Goal: Task Accomplishment & Management: Use online tool/utility

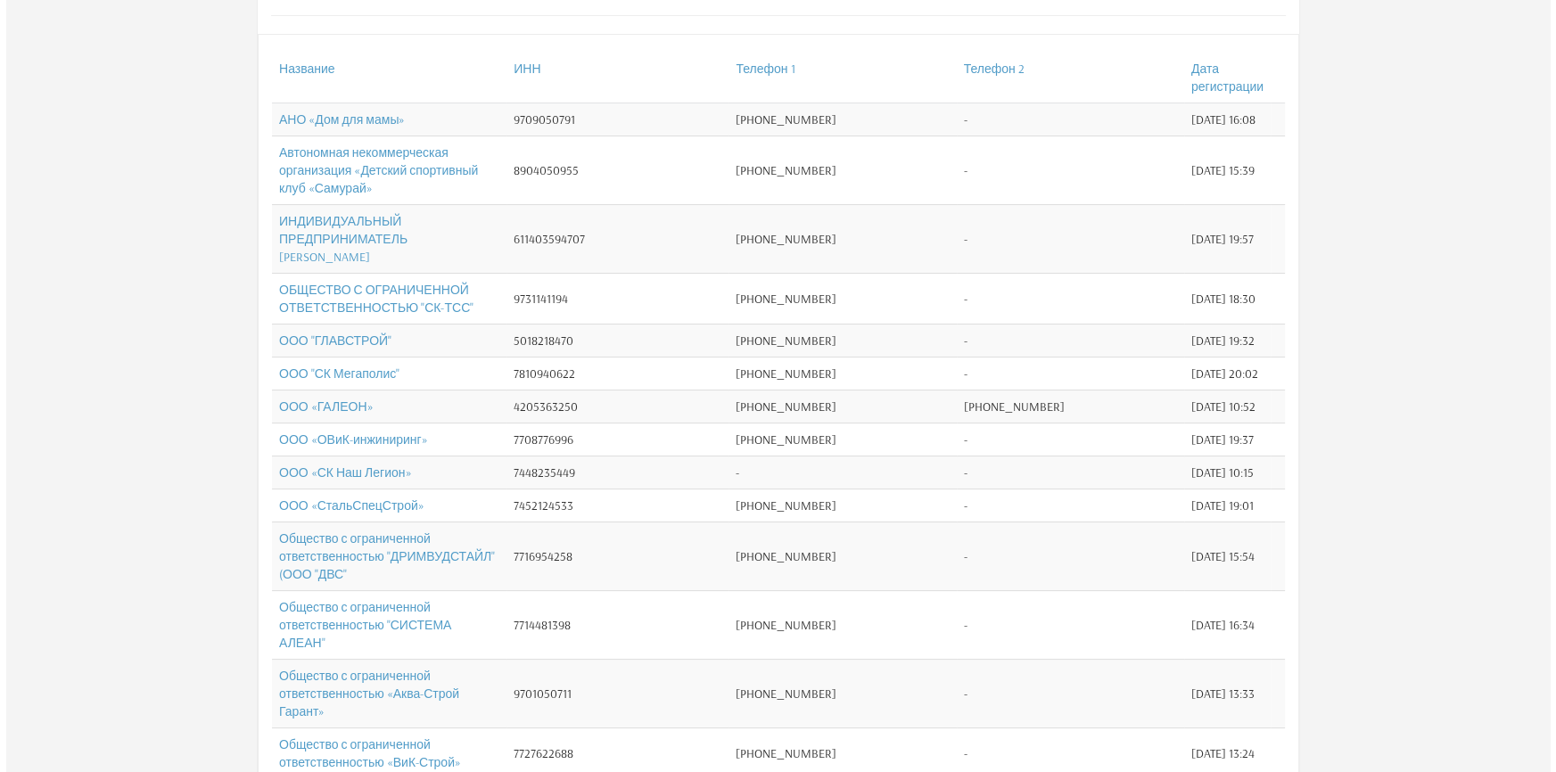
scroll to position [405, 0]
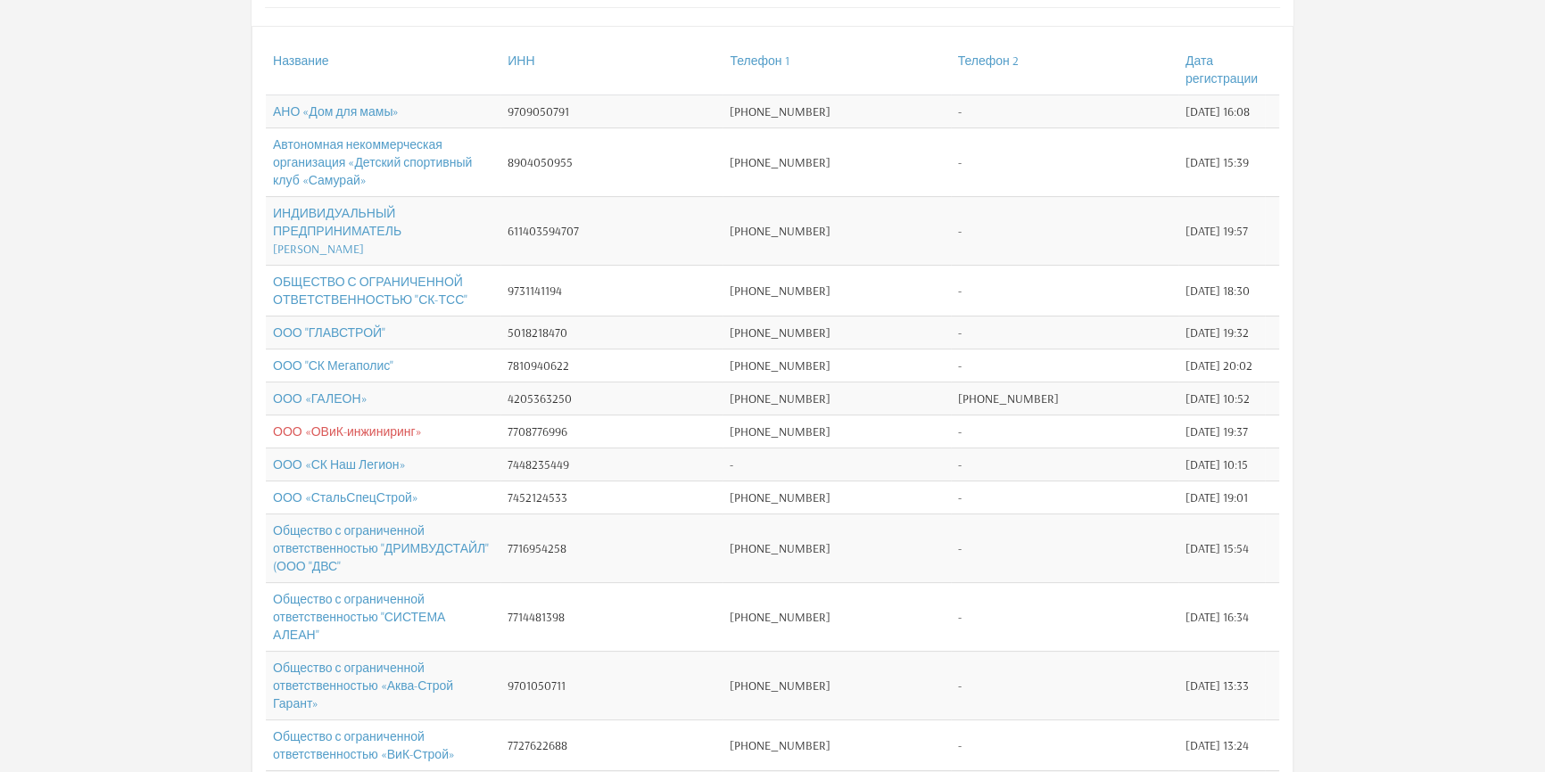
click at [326, 440] on link "ООО «ОВиК-инжиниринг»" at bounding box center [347, 432] width 149 height 16
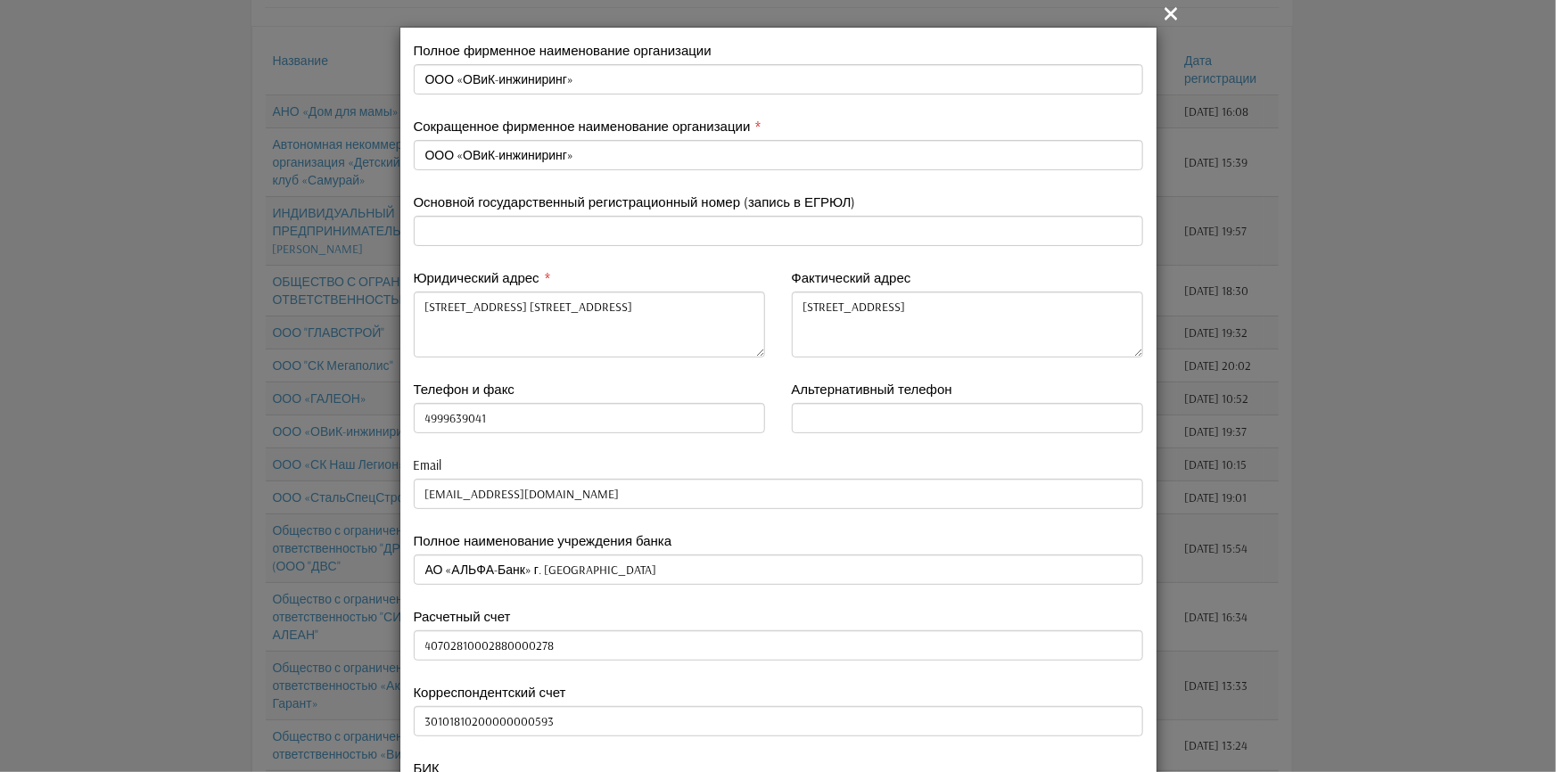
type input "4999639041"
drag, startPoint x: 418, startPoint y: 307, endPoint x: 701, endPoint y: 332, distance: 283.8
click at [701, 332] on textarea "107140, г. Москва, Краснопрудная ул., д. 12/1, стр.1, этаж 6, пом. 38, комната …" at bounding box center [589, 325] width 351 height 66
paste textarea "9542, Город Москва, вн.тер. г. Муниципальный Округ Выхино-Жулебино, пр-кт Рязан…"
type textarea "109542, Город Москва, вн.тер. г. Муниципальный Округ Выхино-Жулебино, пр-кт Ряз…"
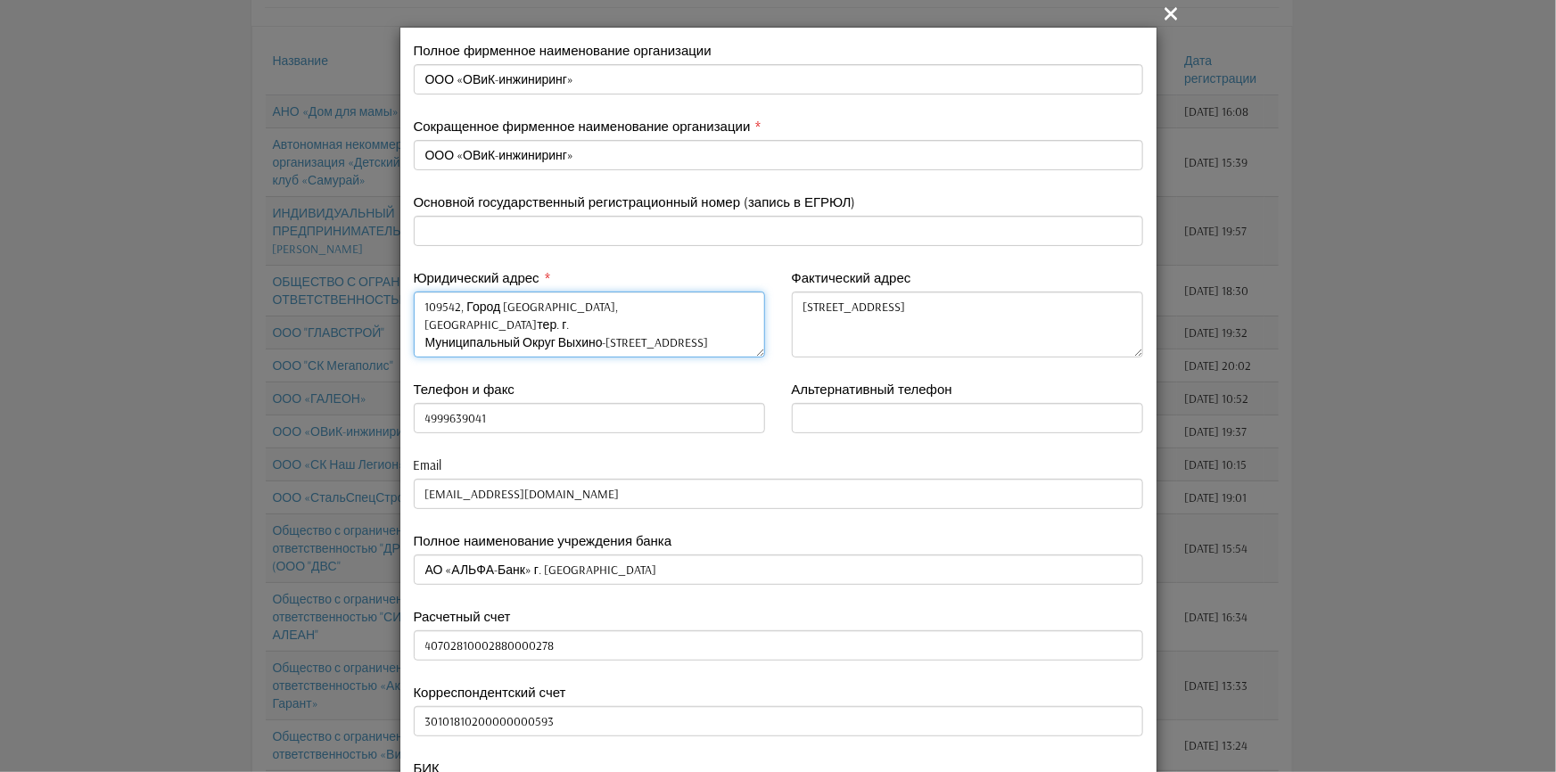
scroll to position [0, 0]
type input "4999639041"
type textarea "109542, Город Москва, вн.тер. г. Муниципальный Округ Выхино-Жулебино, пр-кт Ряз…"
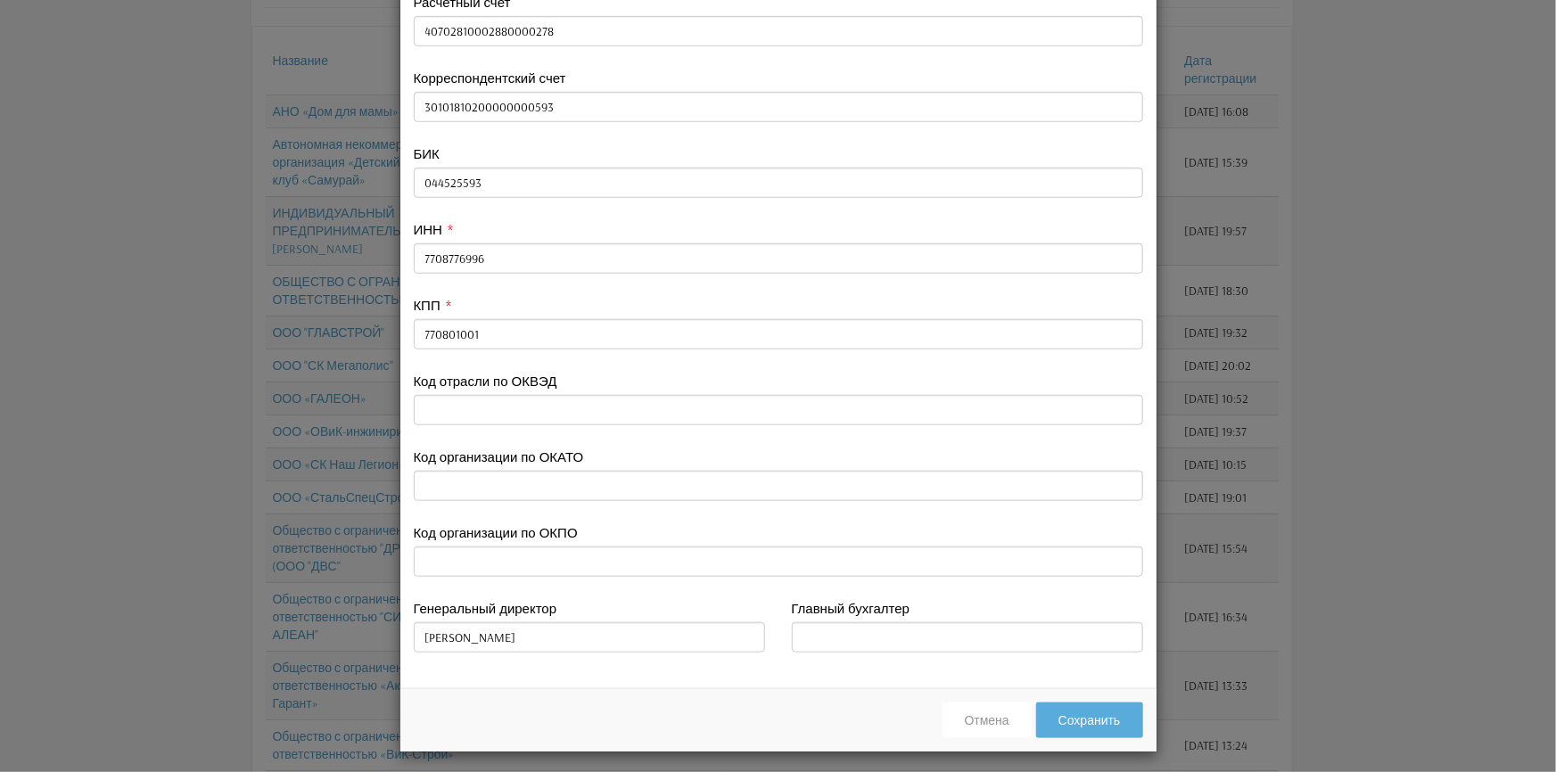
scroll to position [620, 0]
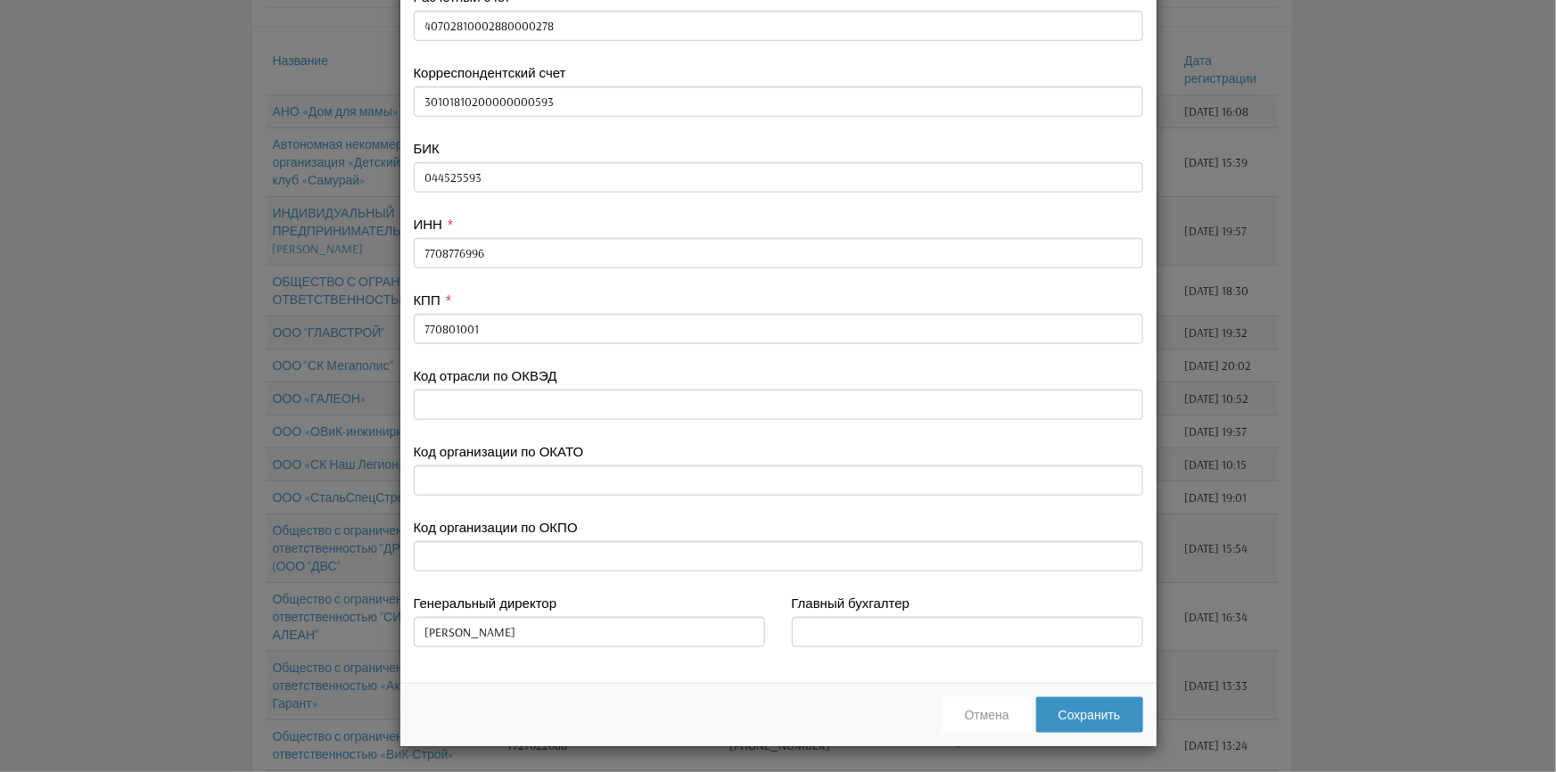
click at [1095, 715] on button "Сохранить" at bounding box center [1089, 715] width 107 height 36
type input "4999639041"
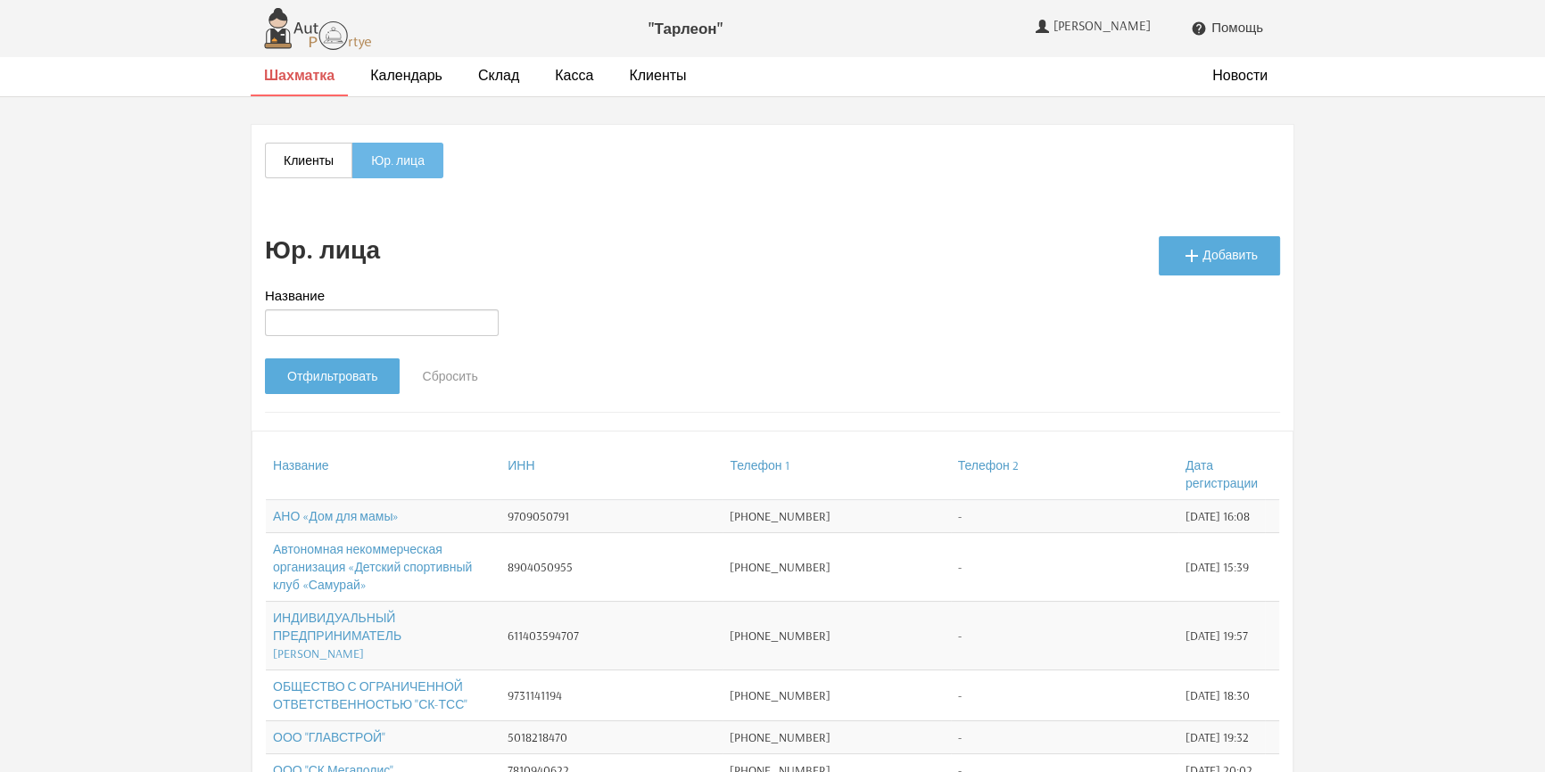
click at [309, 73] on strong "Шахматка" at bounding box center [299, 75] width 70 height 18
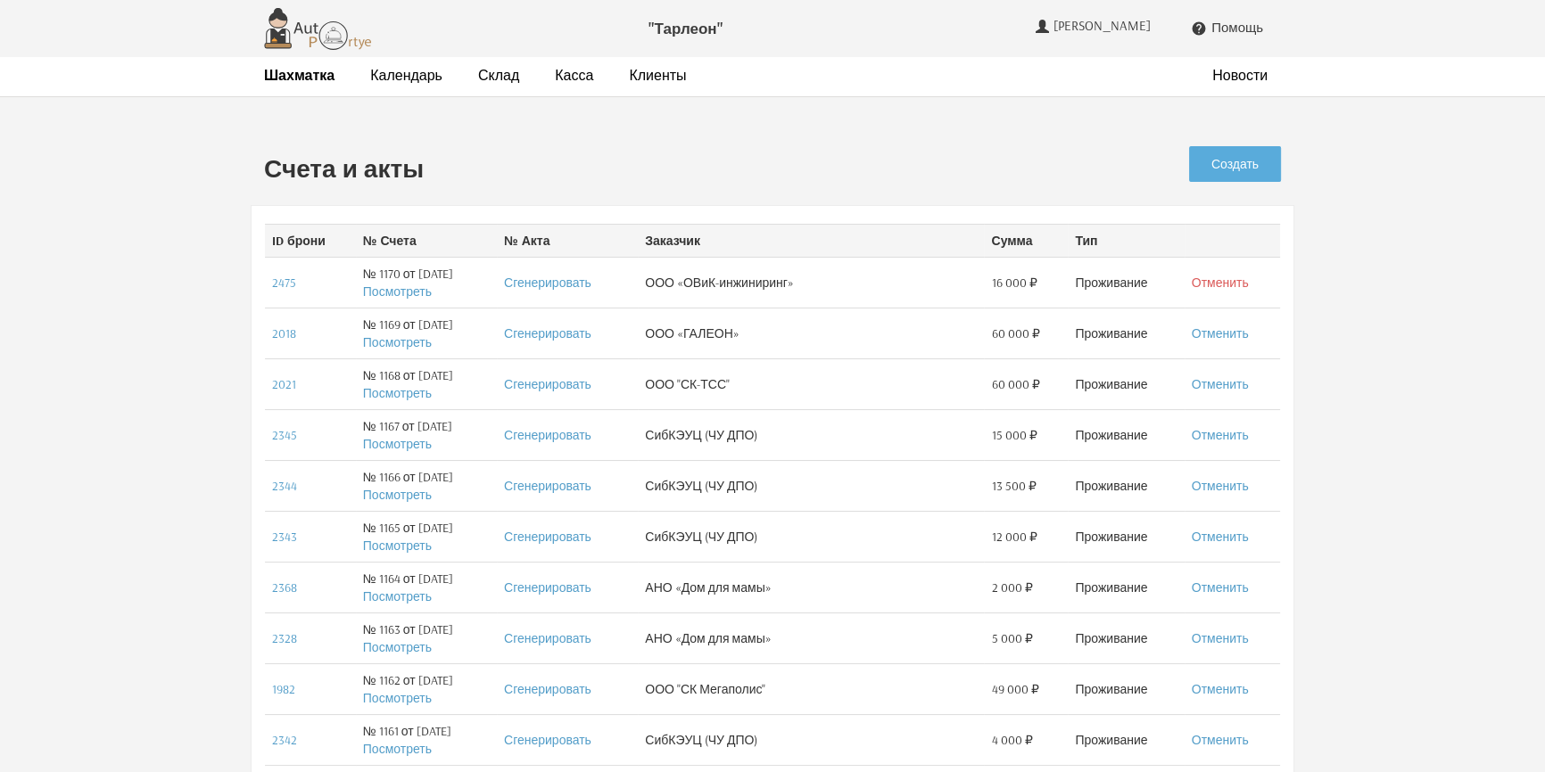
click at [1240, 284] on link "Отменить" at bounding box center [1219, 283] width 57 height 16
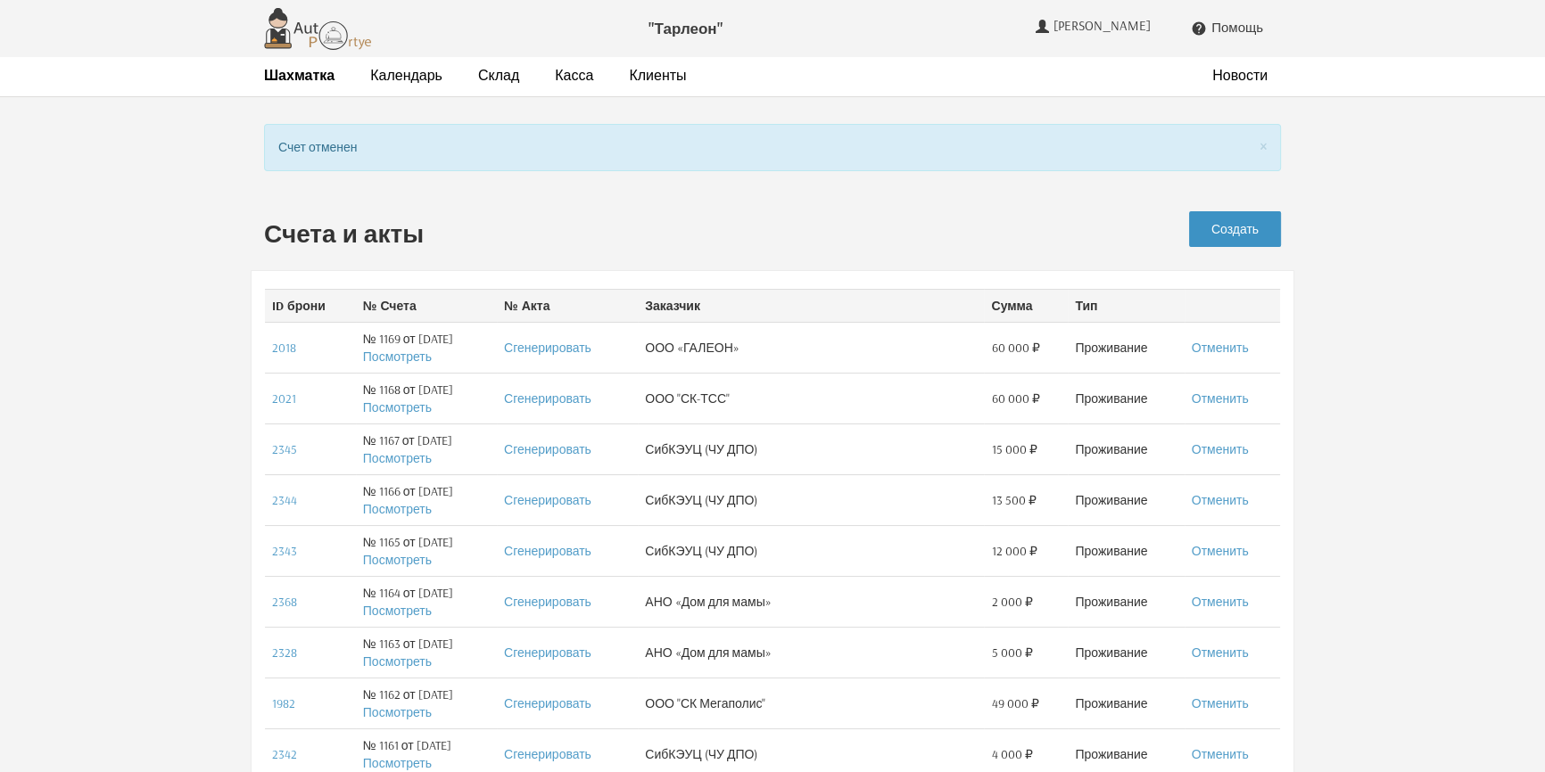
click at [1219, 228] on link "Создать" at bounding box center [1235, 229] width 92 height 36
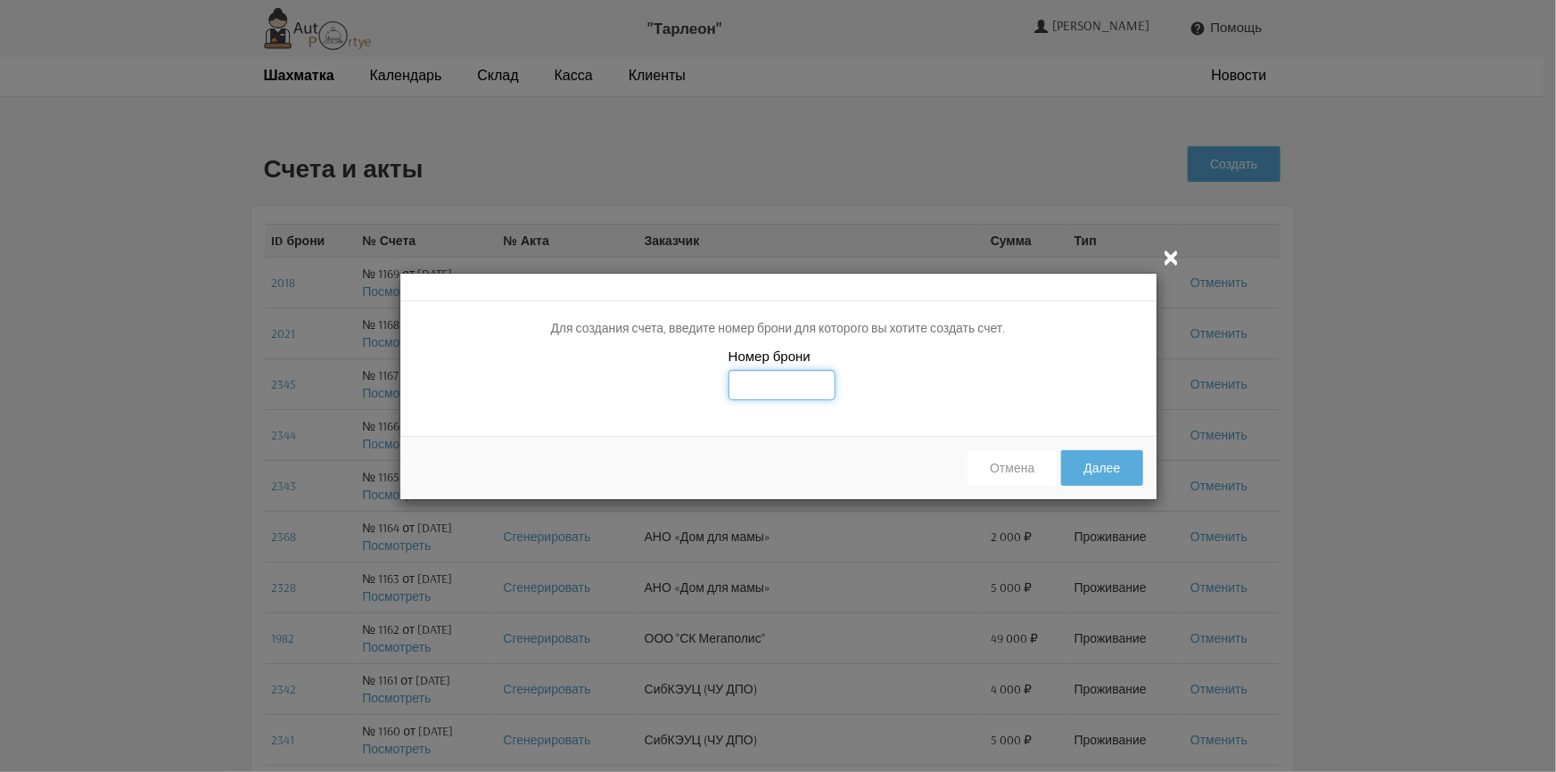
click at [750, 380] on input "text" at bounding box center [782, 385] width 107 height 30
type input "2475"
click at [1097, 461] on button "Далее" at bounding box center [1101, 468] width 81 height 36
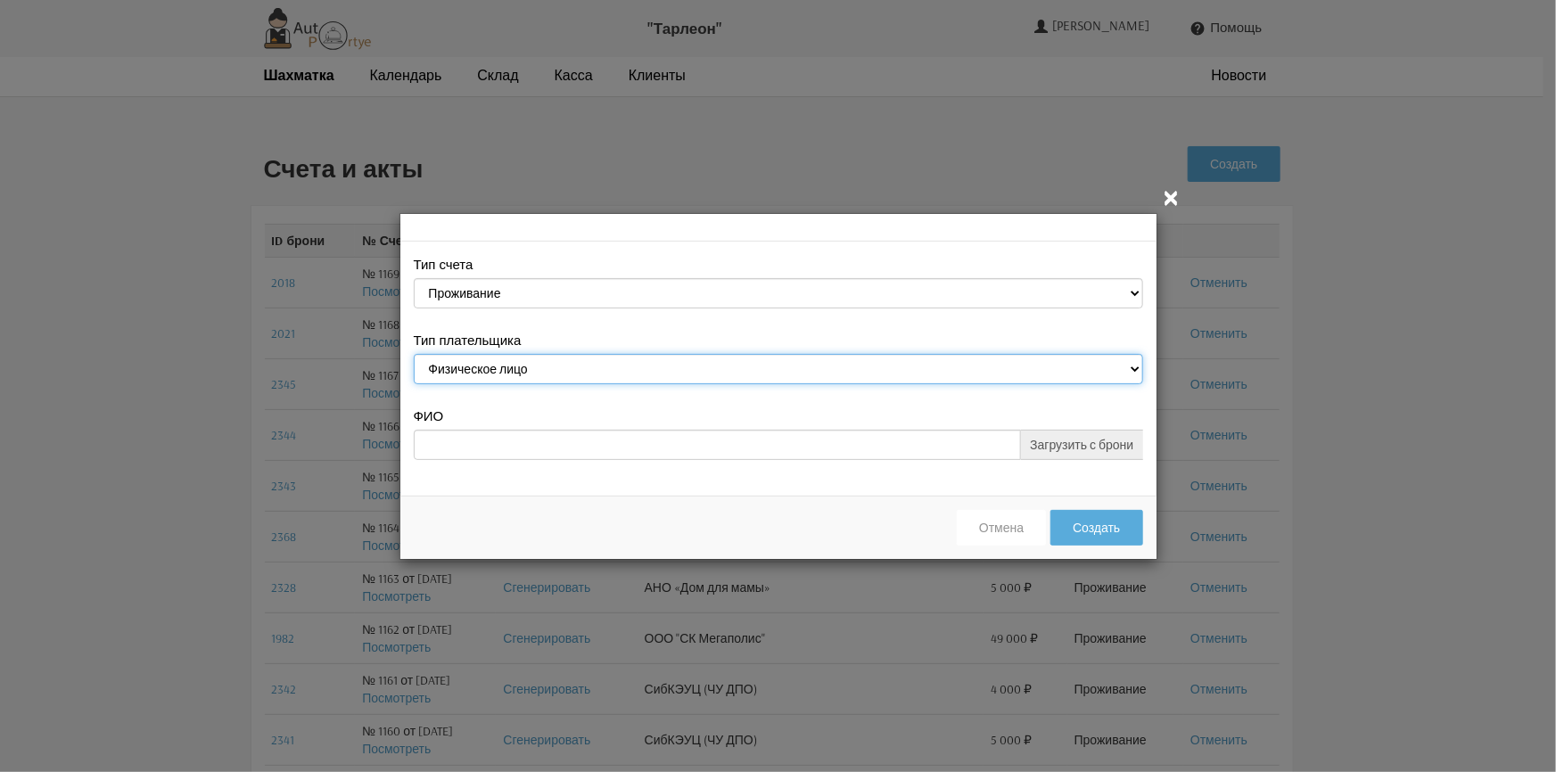
click at [540, 366] on select "Физическое лицо Юридическое лицо" at bounding box center [778, 369] width 729 height 30
select select "legal_entity"
click at [414, 356] on select "Физическое лицо Юридическое лицо" at bounding box center [778, 369] width 729 height 30
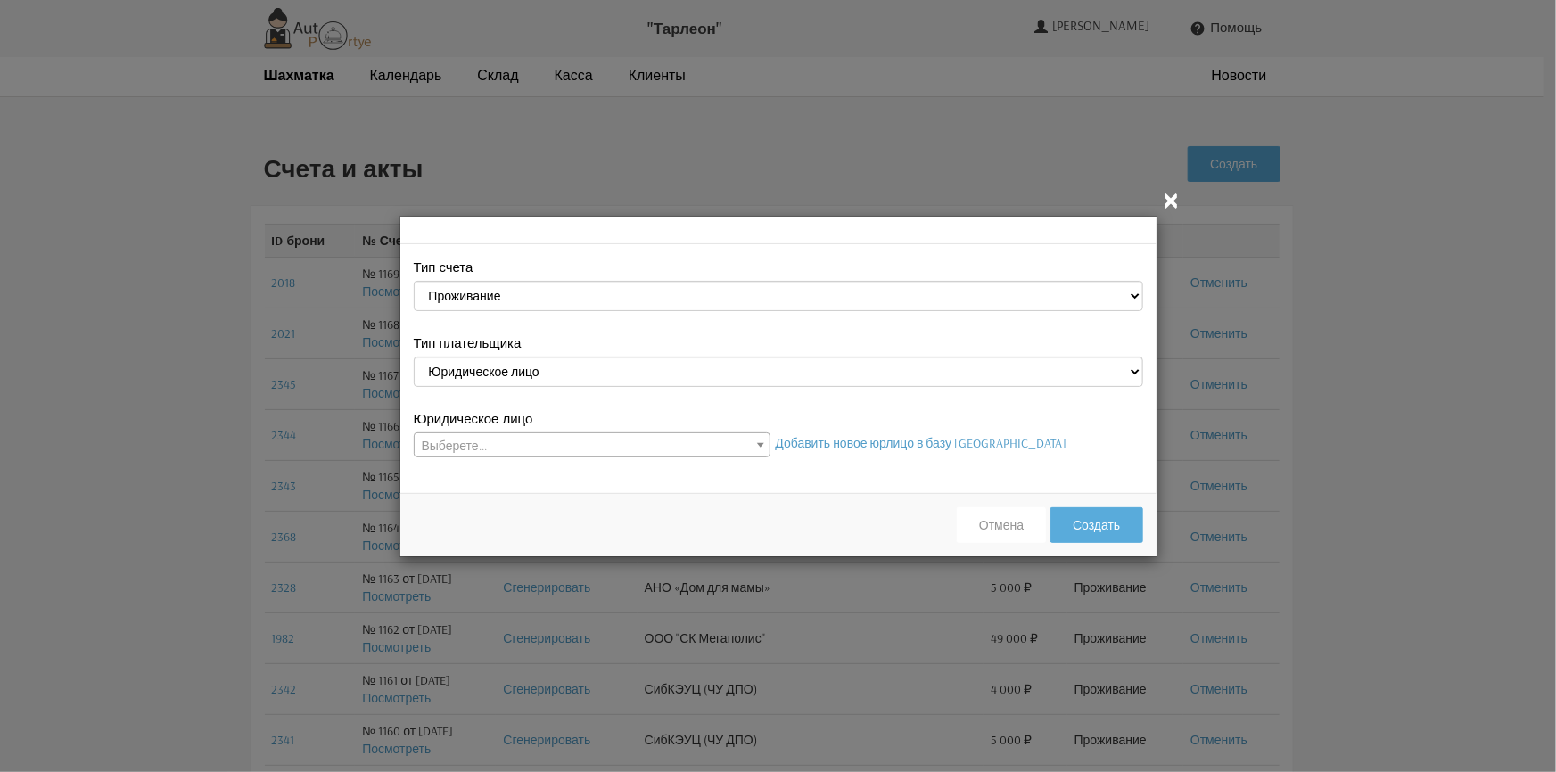
click at [562, 438] on span "Выберете..." at bounding box center [592, 445] width 355 height 25
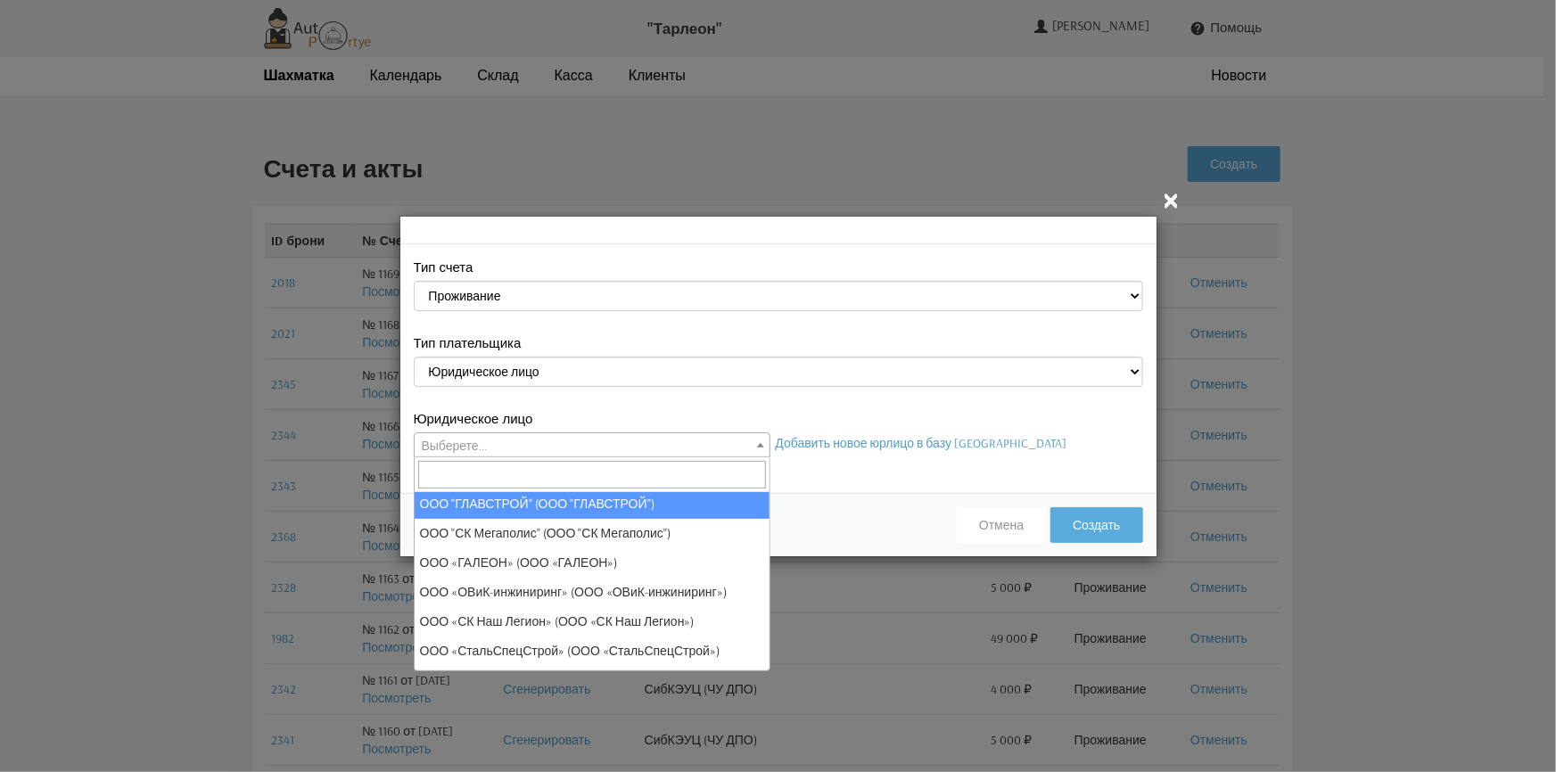
scroll to position [243, 0]
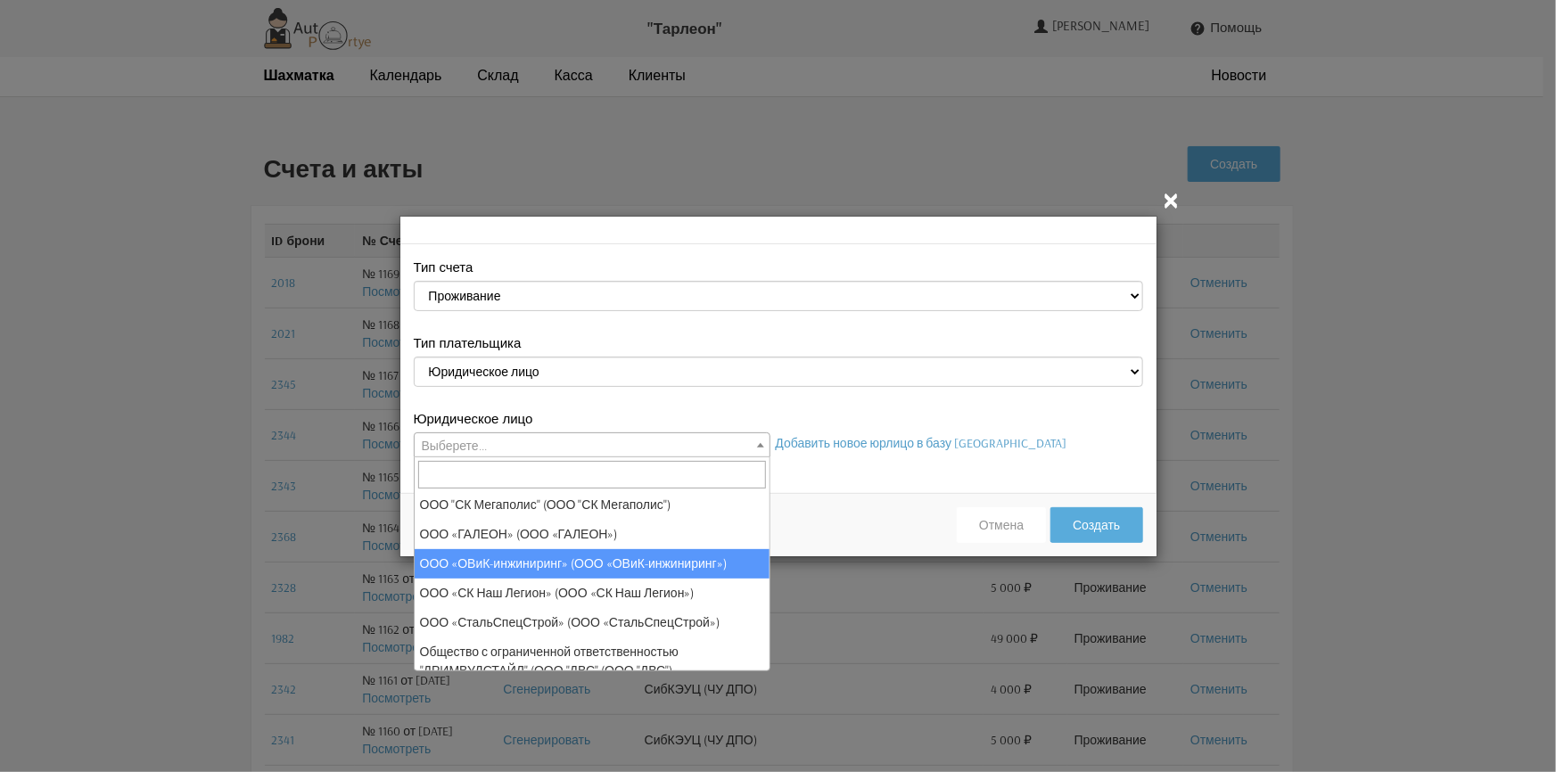
select select "31"
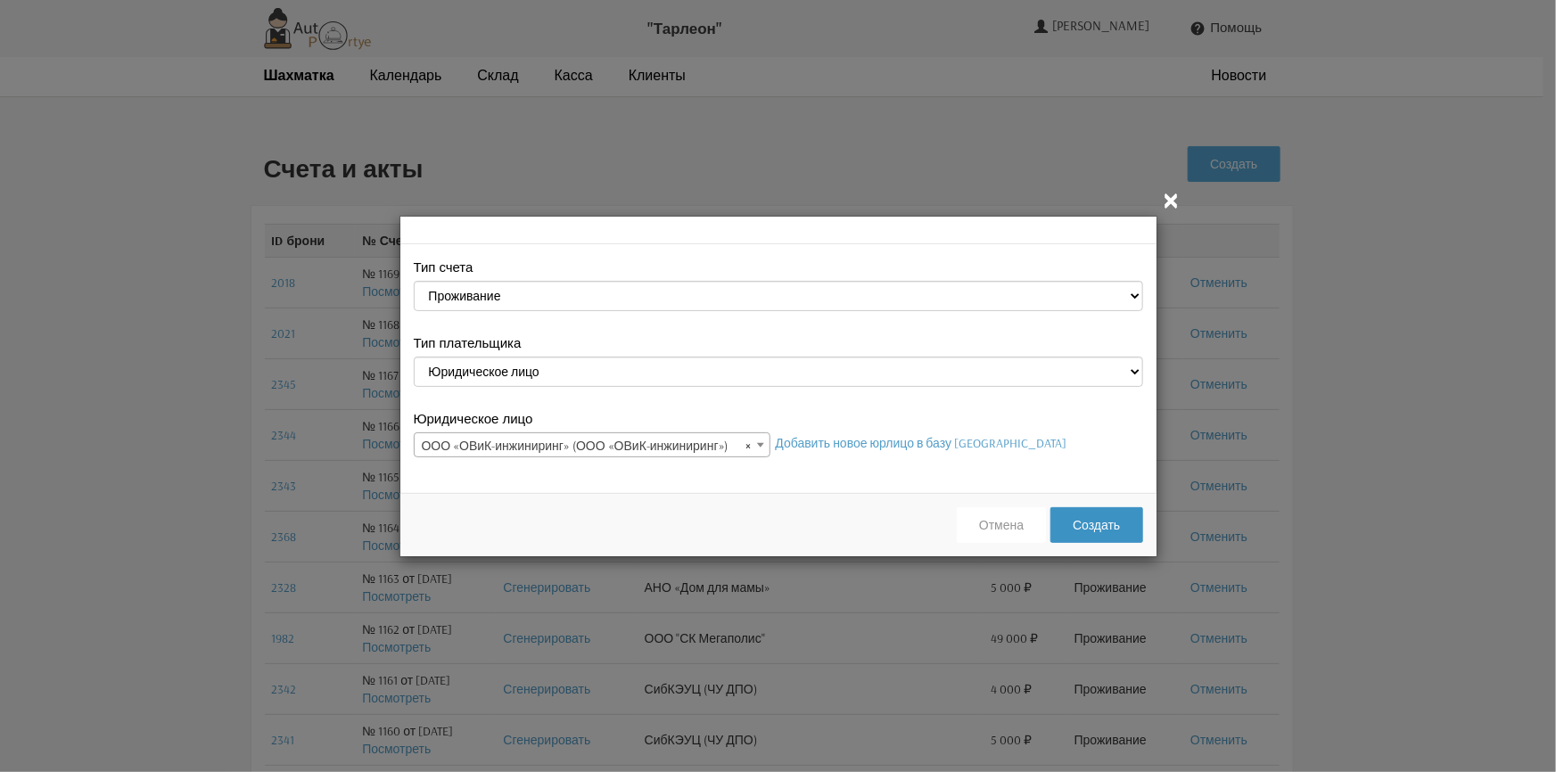
click at [1086, 533] on button "Создать" at bounding box center [1096, 525] width 92 height 36
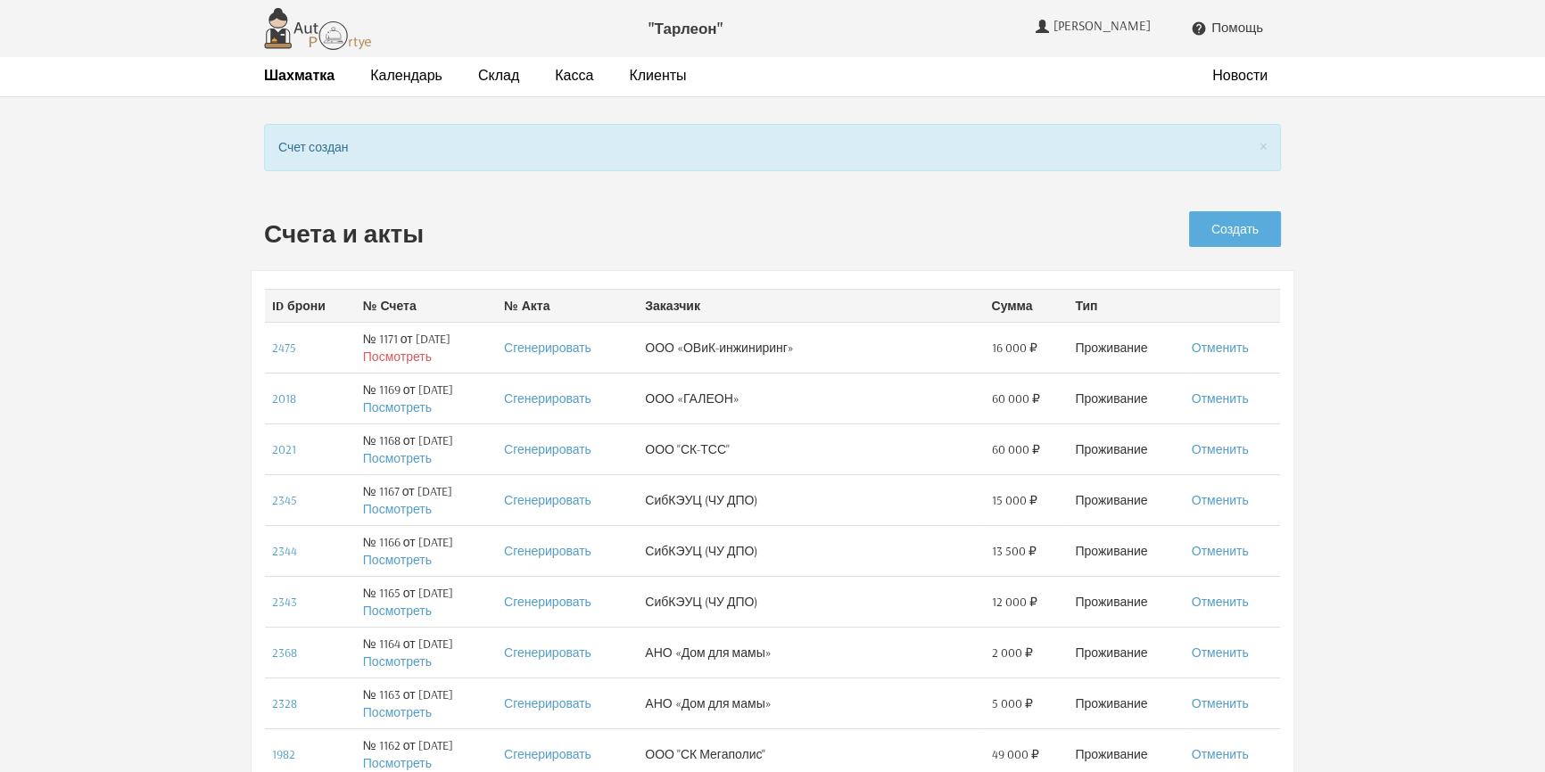
click at [385, 358] on link "Посмотреть" at bounding box center [397, 357] width 69 height 16
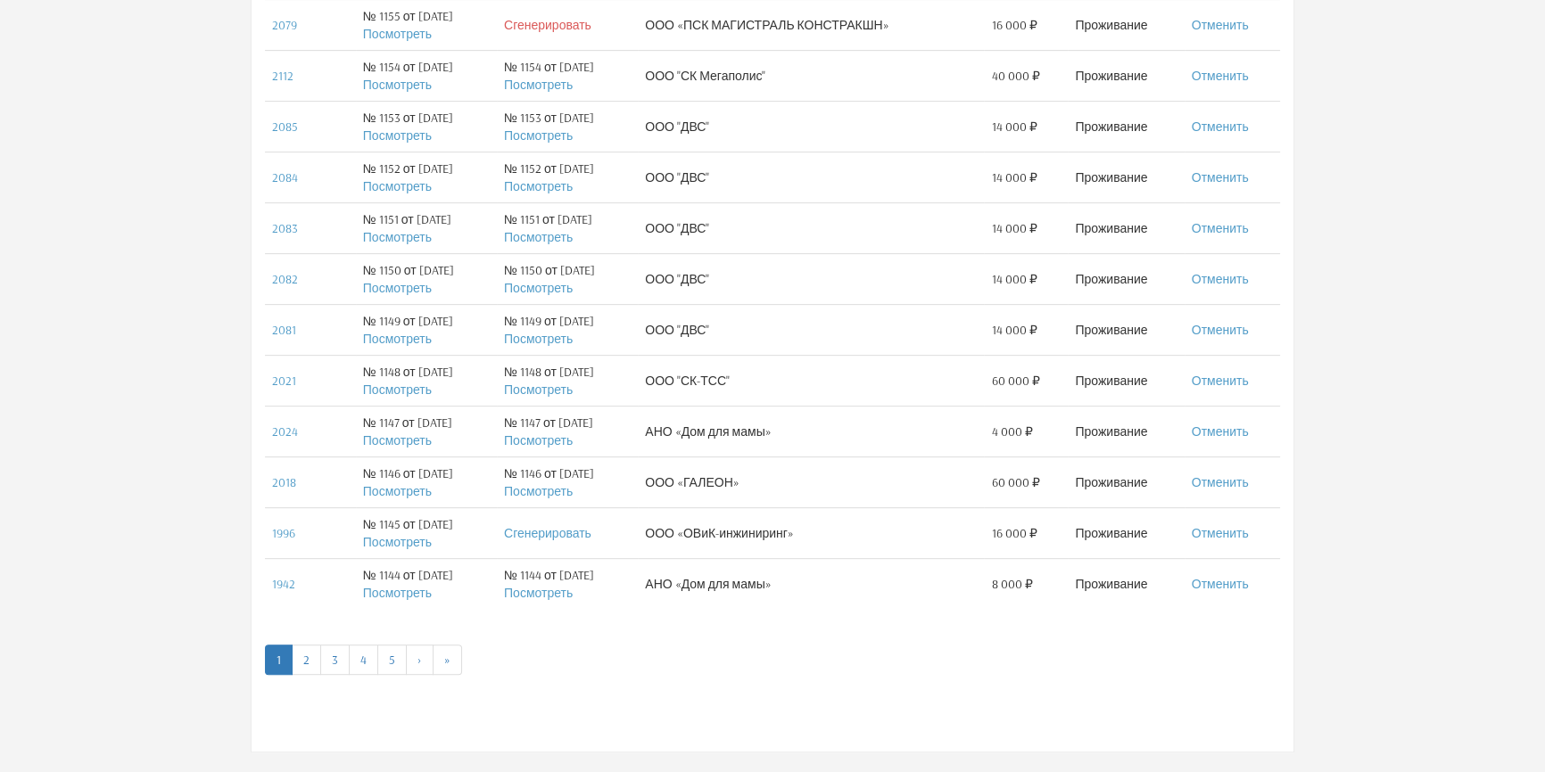
scroll to position [988, 0]
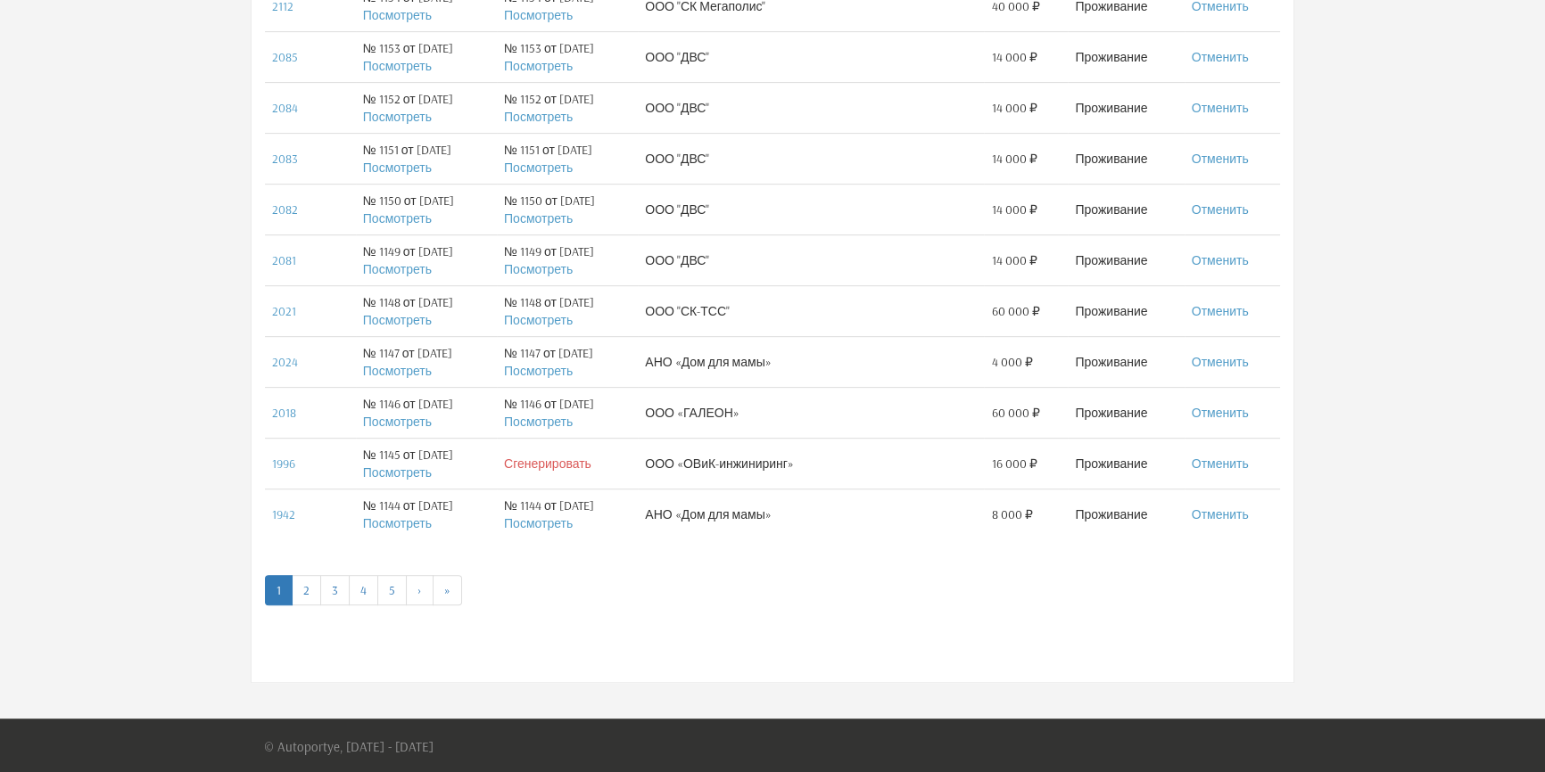
click at [566, 457] on link "Сгенерировать" at bounding box center [547, 464] width 87 height 16
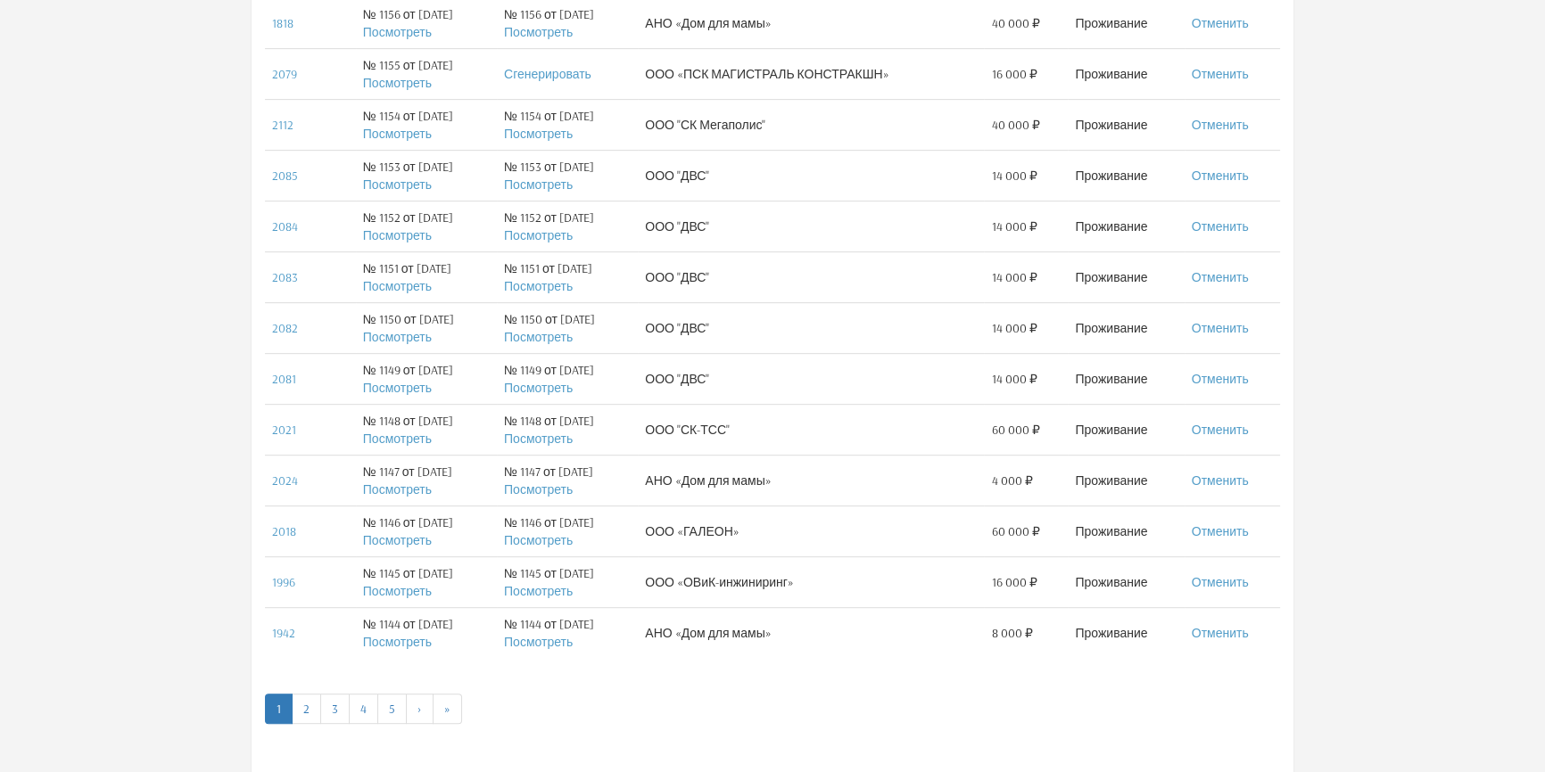
scroll to position [1052, 0]
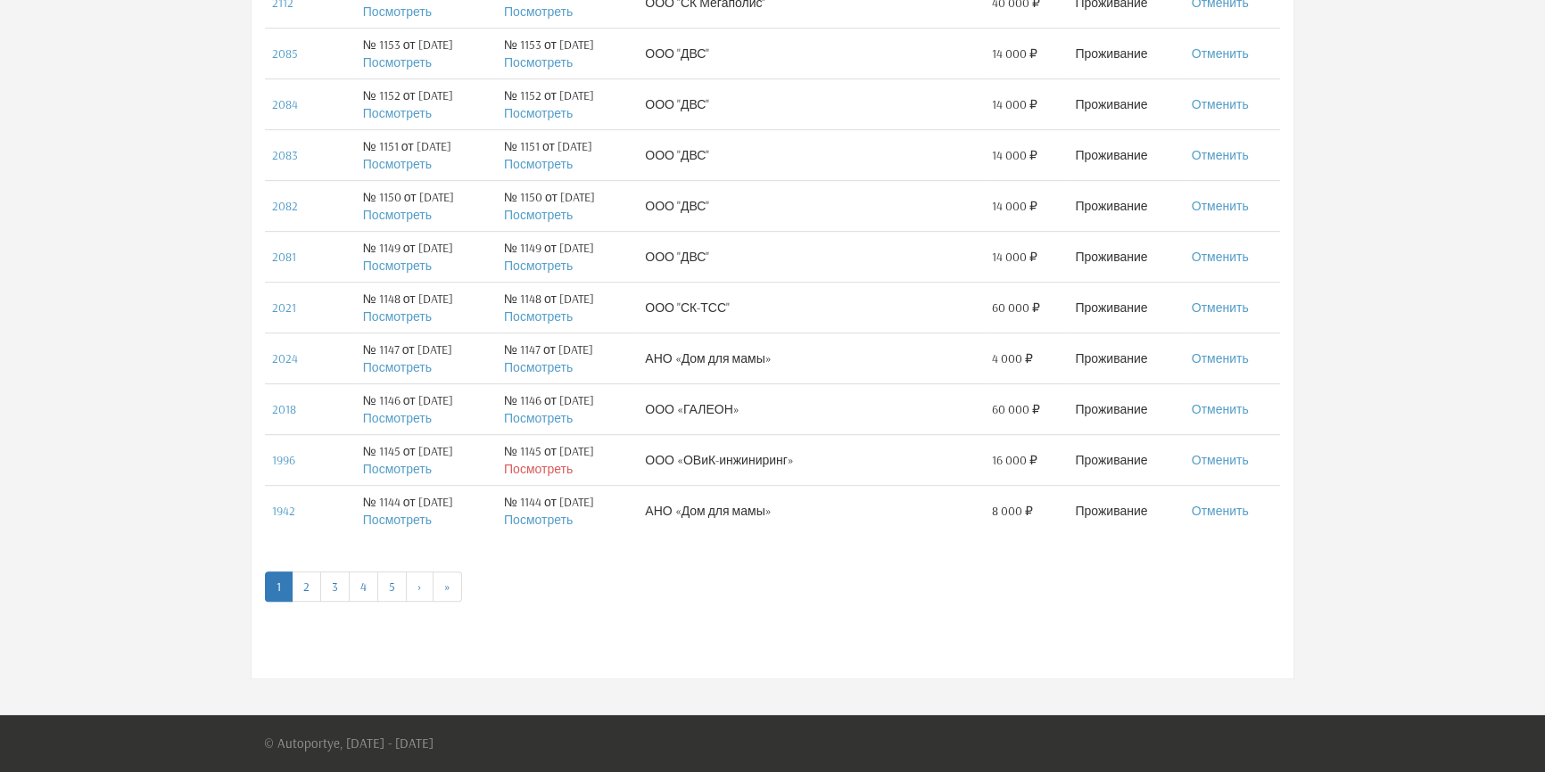
click at [562, 473] on link "Посмотреть" at bounding box center [538, 469] width 69 height 16
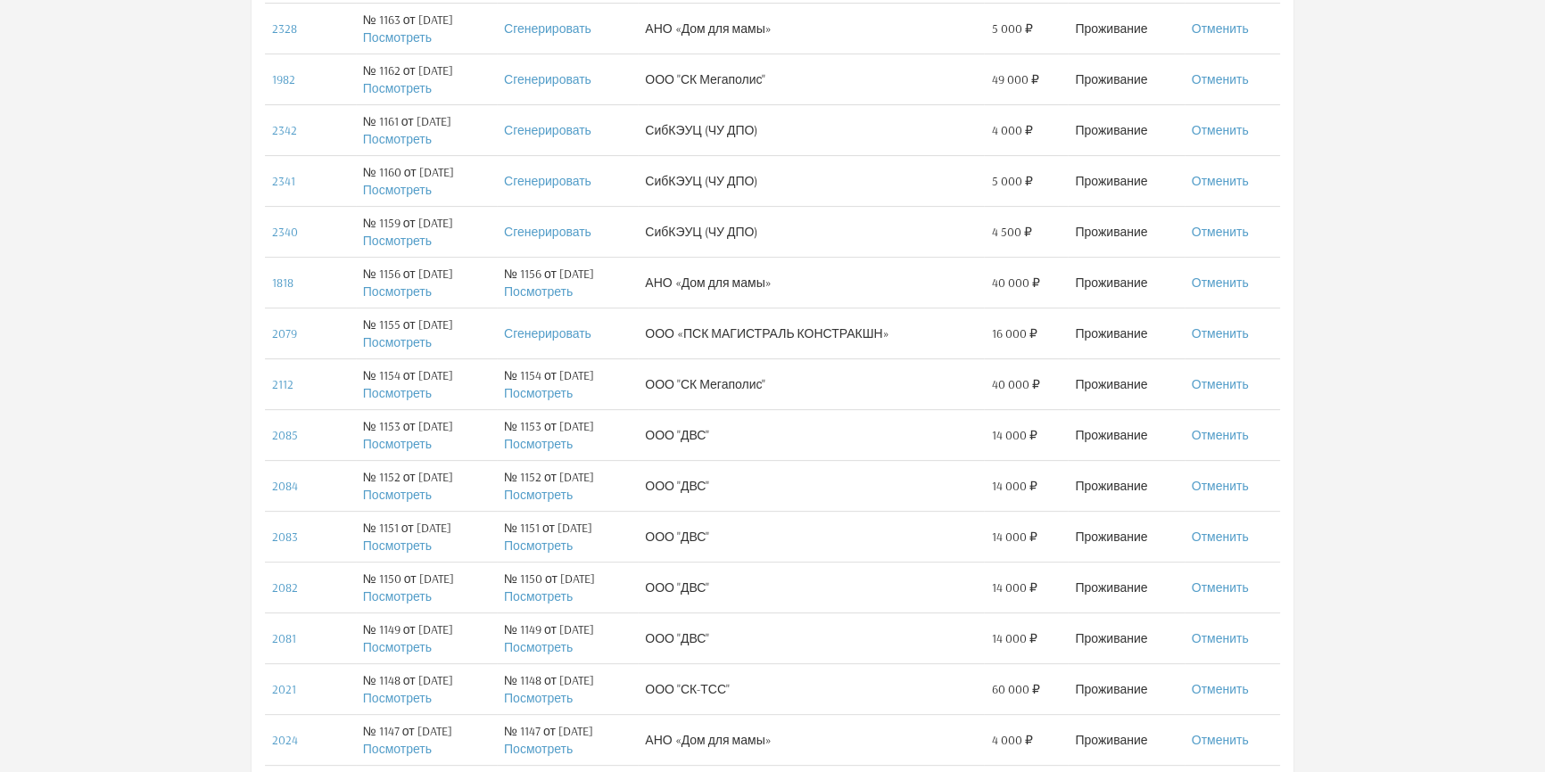
scroll to position [581, 0]
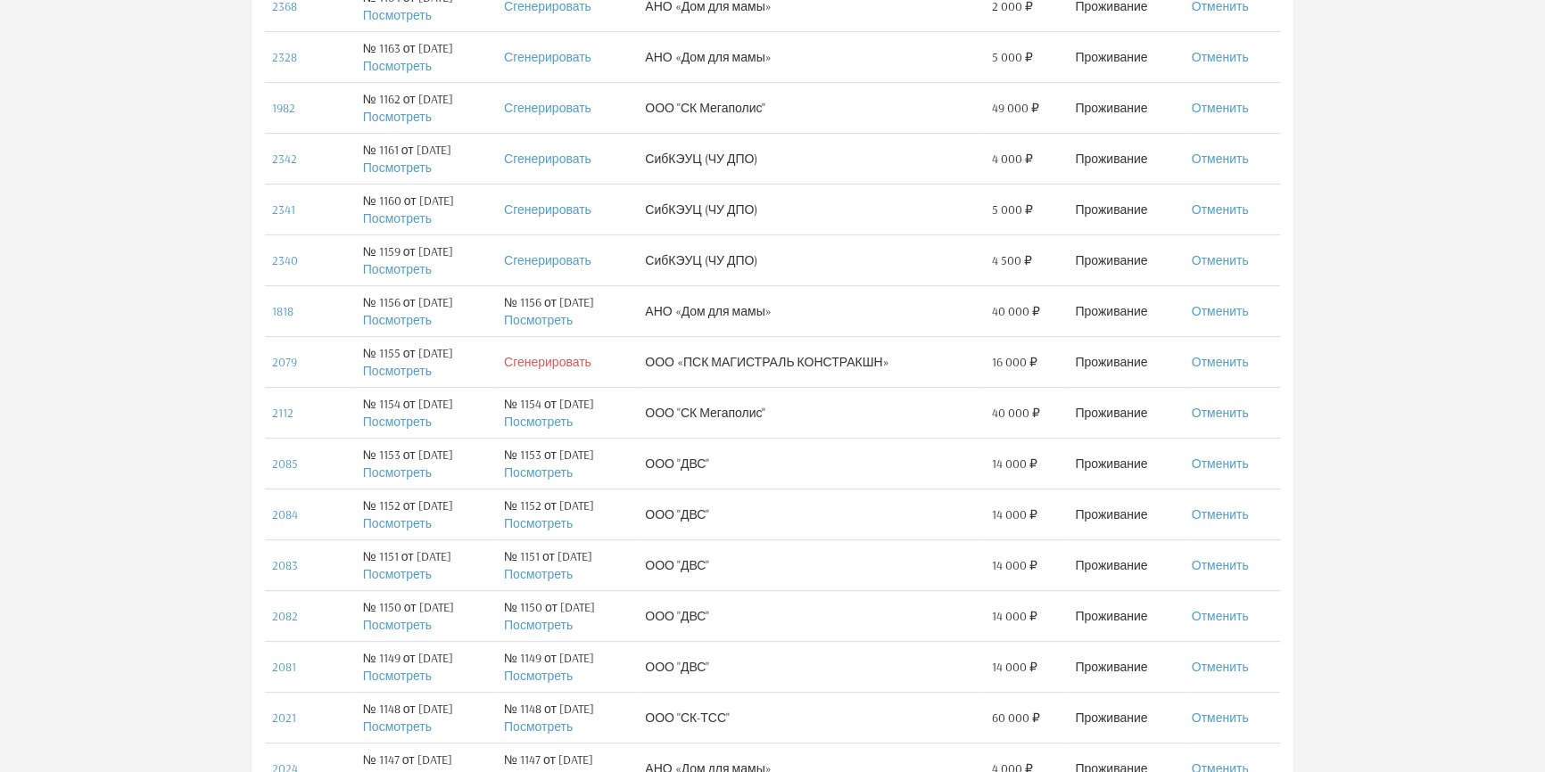
click at [589, 361] on link "Сгенерировать" at bounding box center [547, 362] width 87 height 16
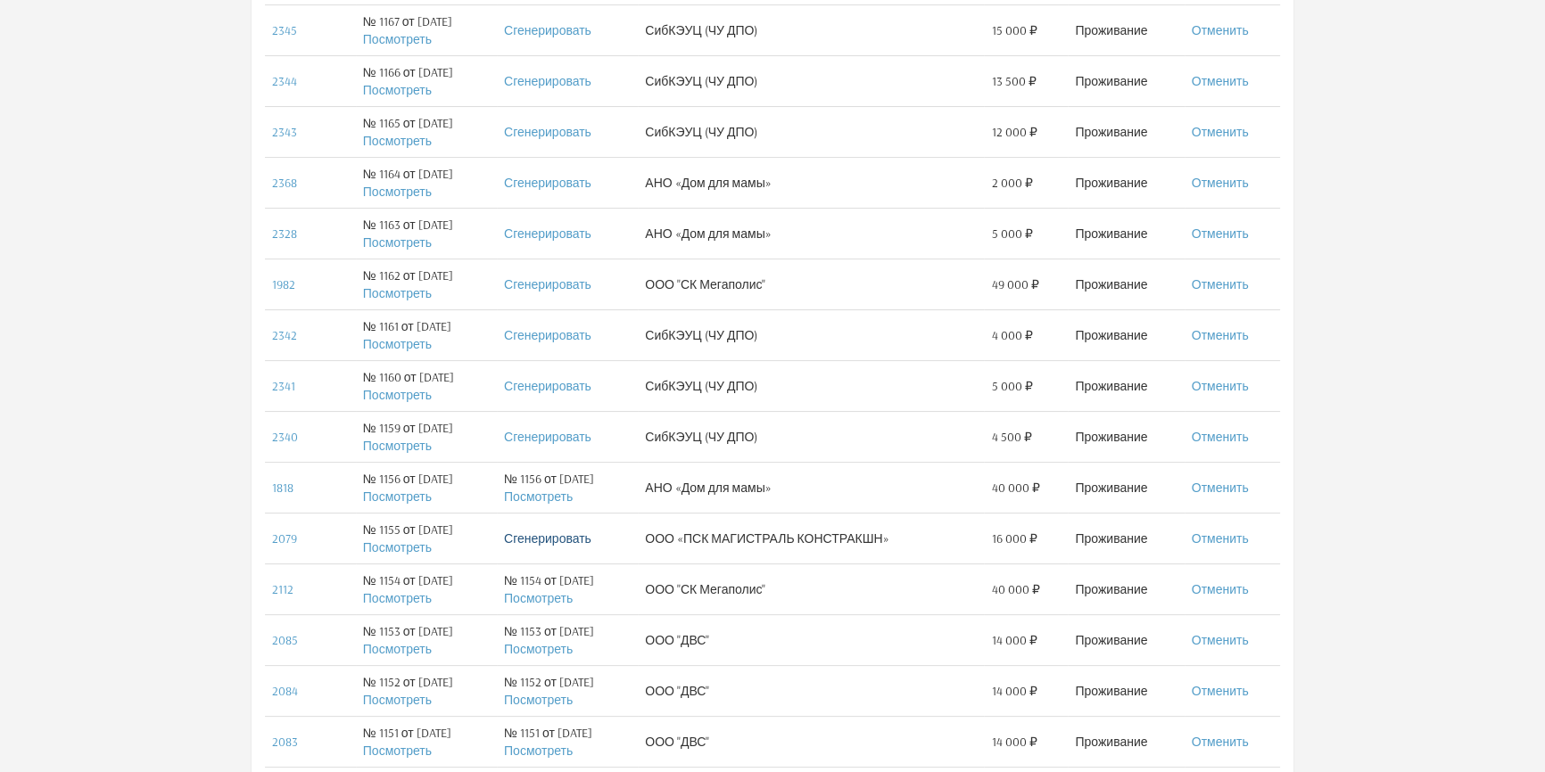
scroll to position [648, 0]
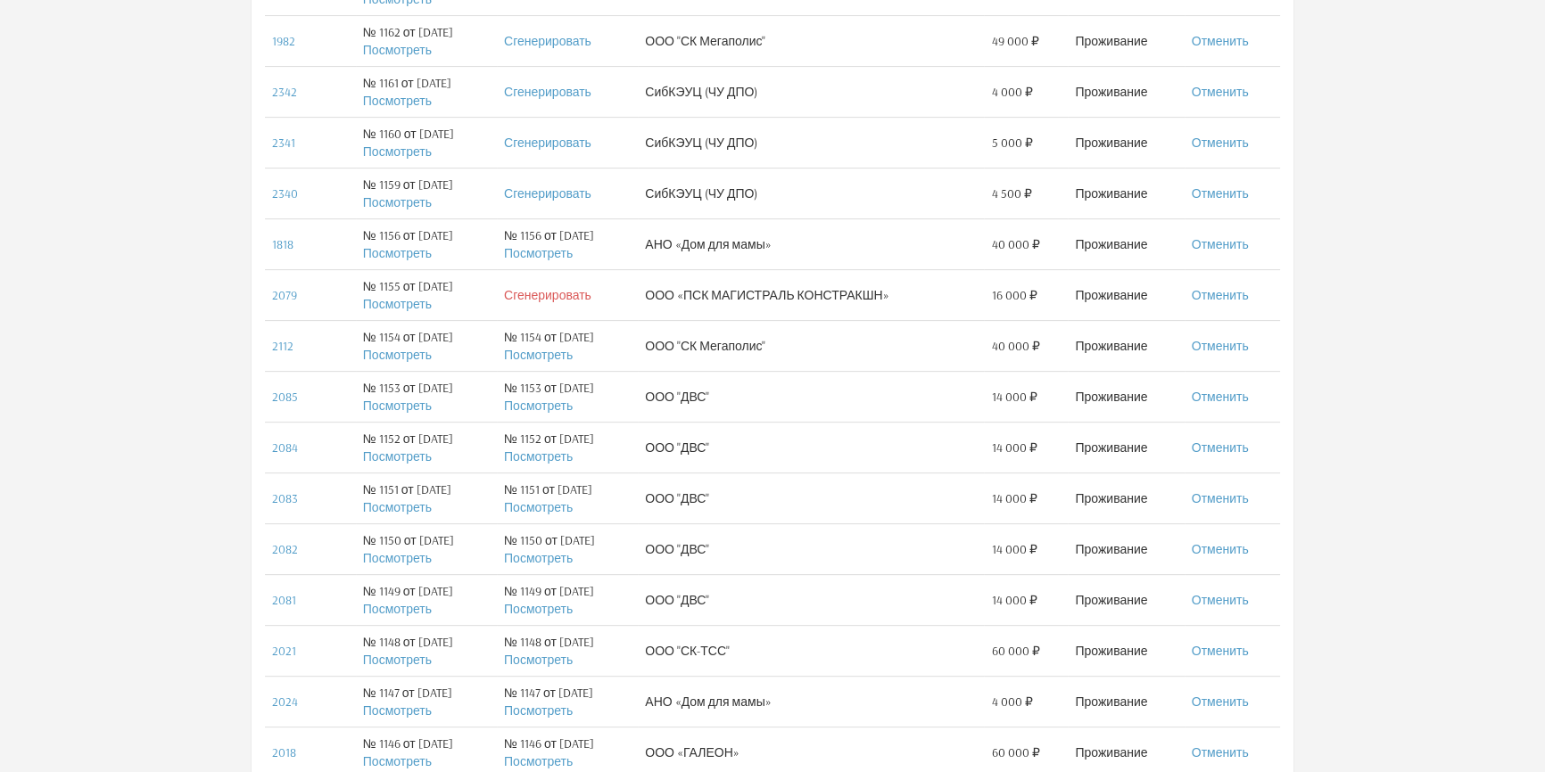
click at [589, 296] on link "Сгенерировать" at bounding box center [547, 295] width 87 height 16
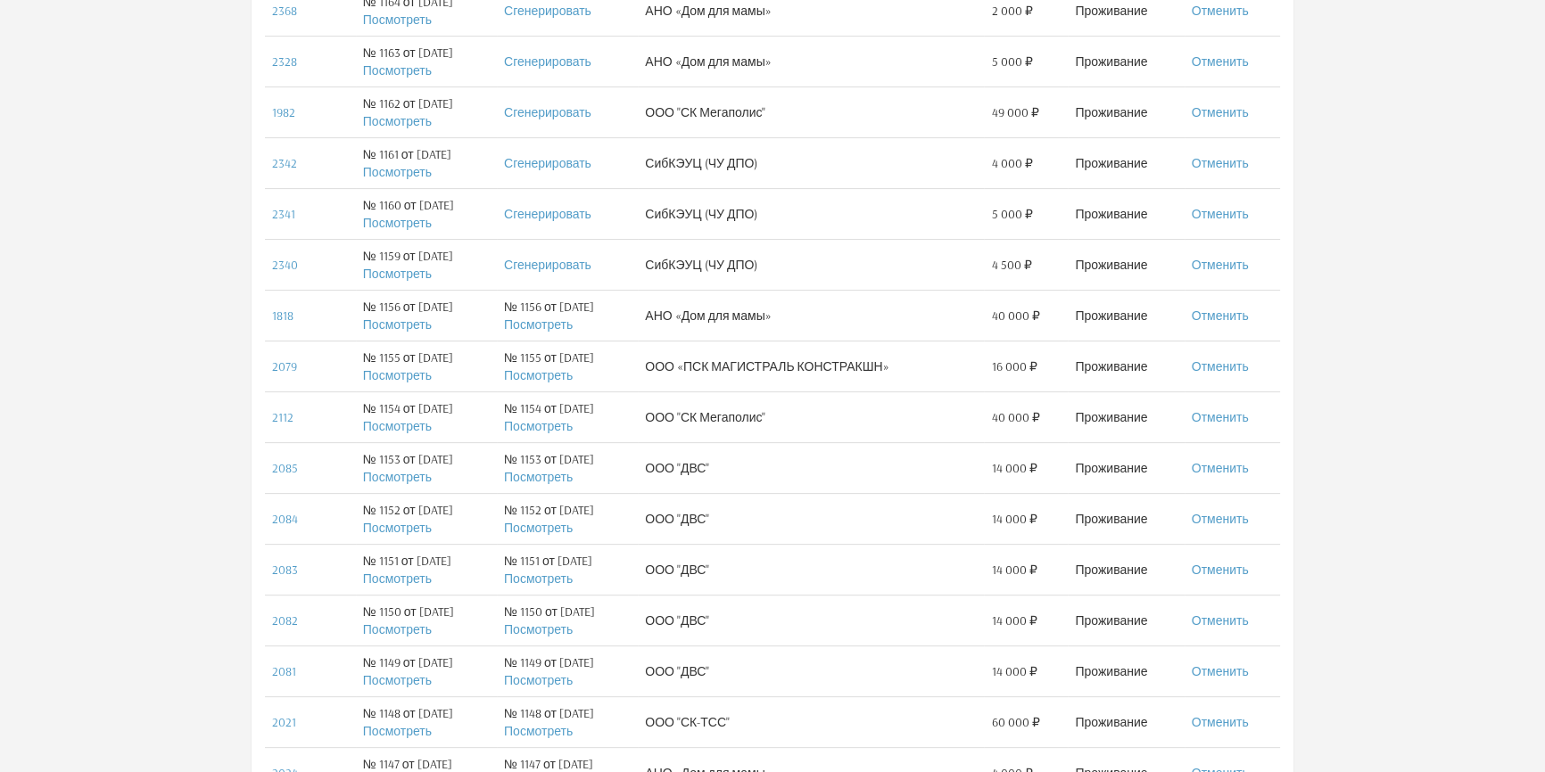
scroll to position [648, 0]
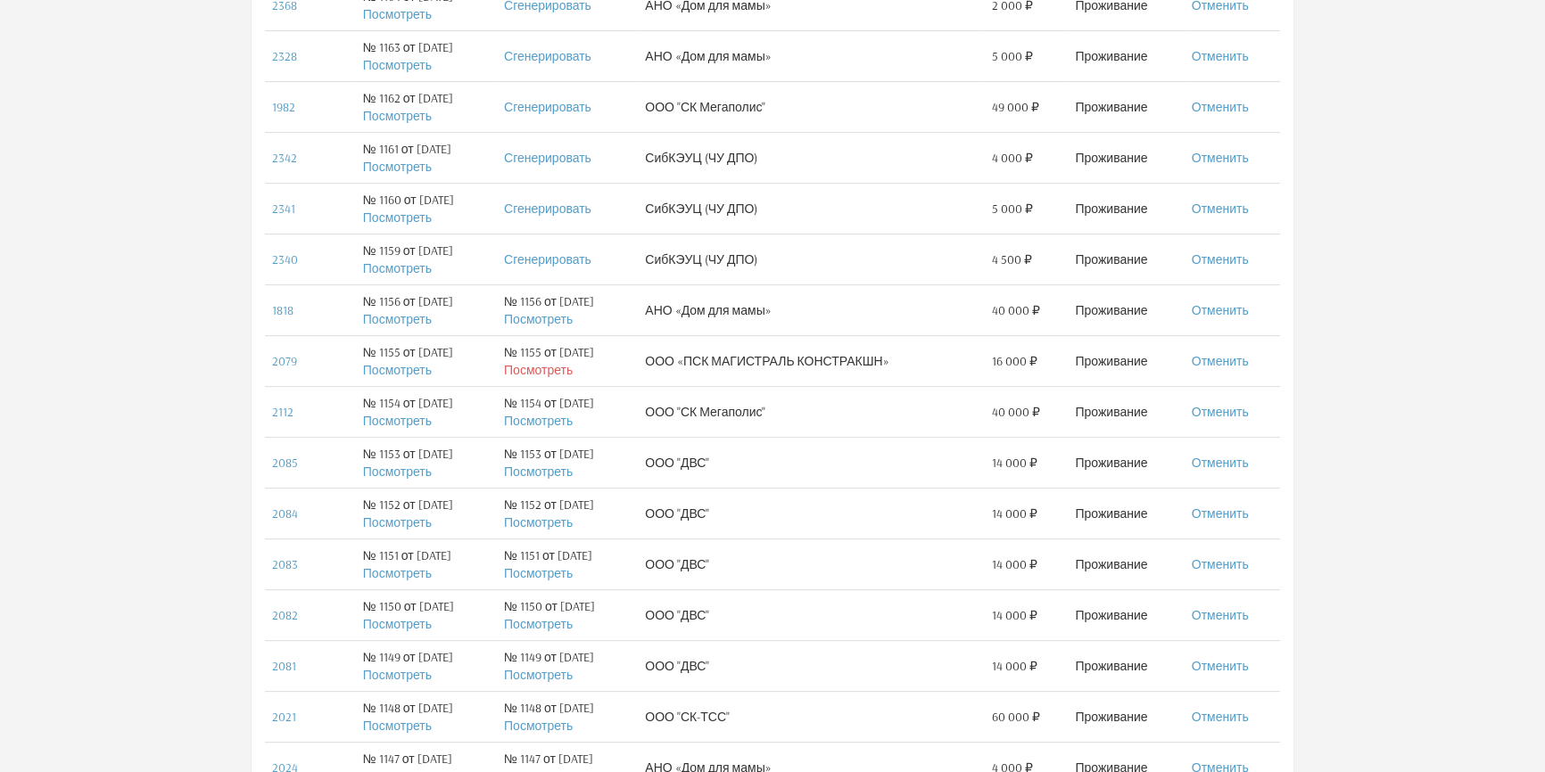
click at [573, 369] on link "Посмотреть" at bounding box center [538, 370] width 69 height 16
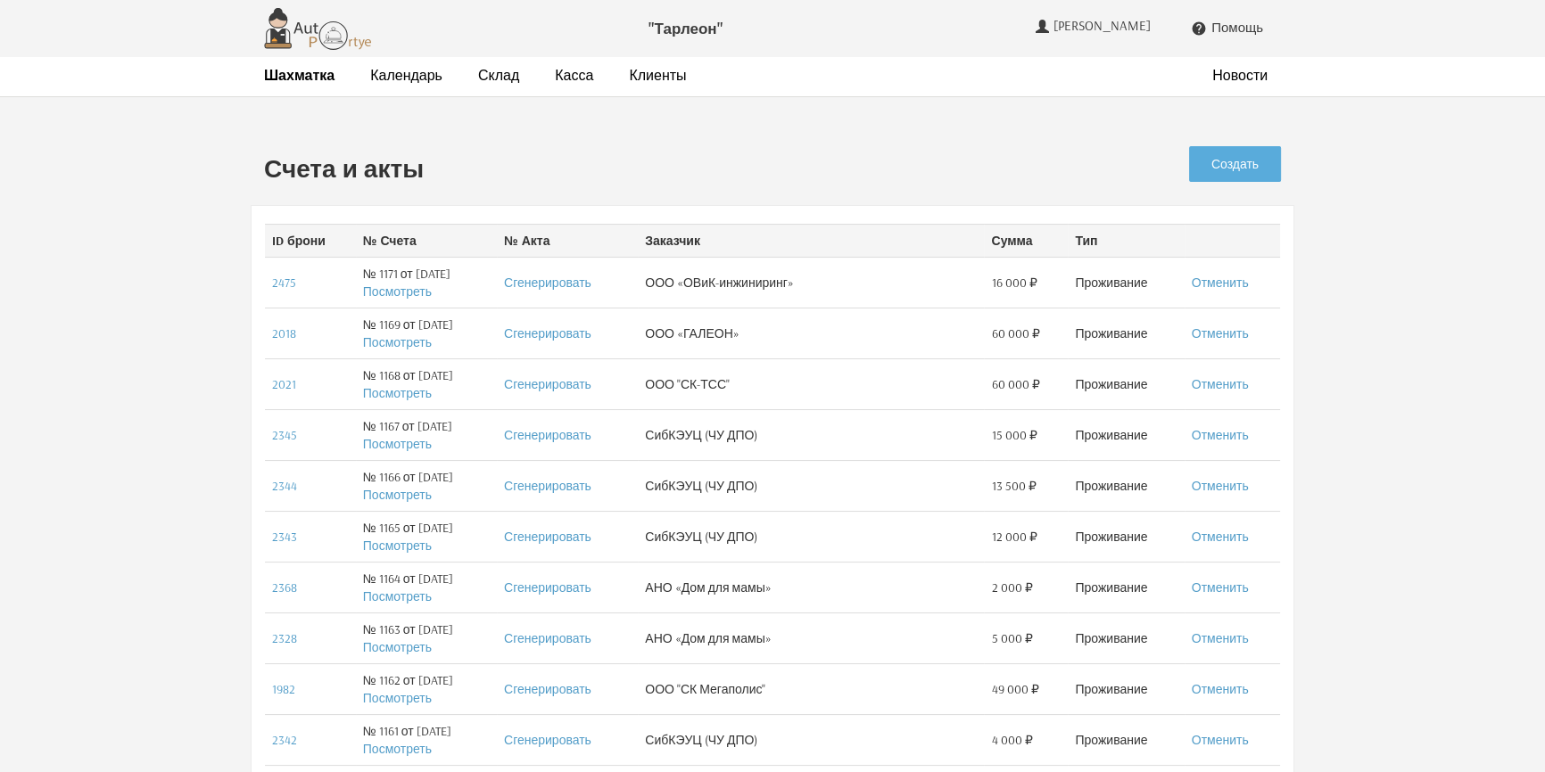
scroll to position [0, 0]
click at [312, 80] on strong "Шахматка" at bounding box center [299, 75] width 70 height 18
